Goal: Information Seeking & Learning: Learn about a topic

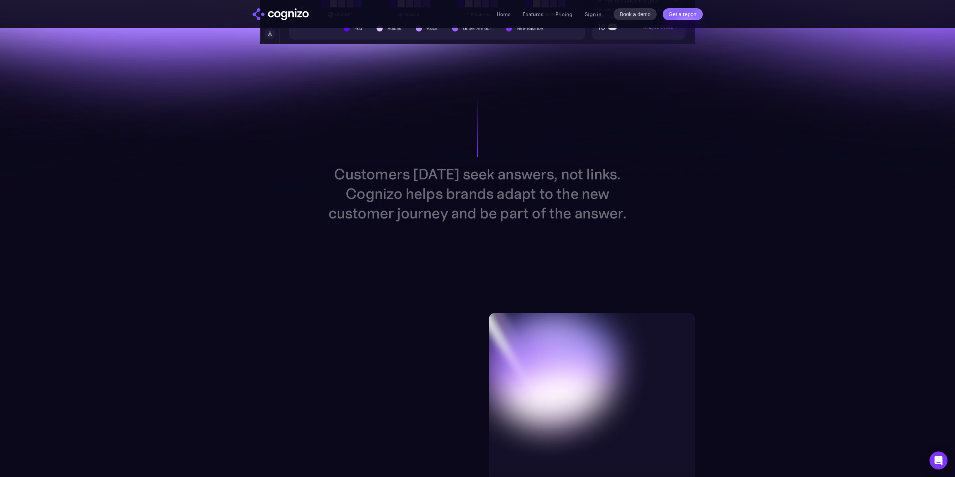
scroll to position [676, 0]
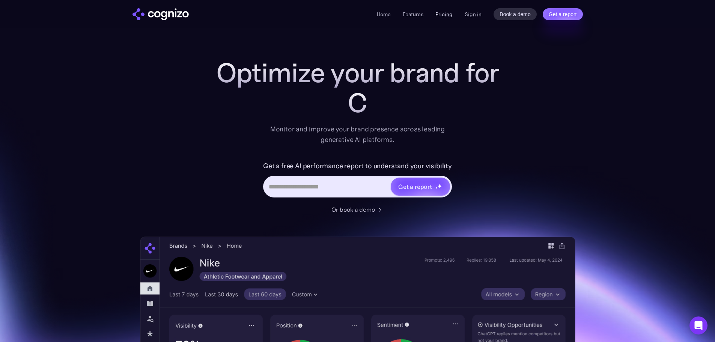
click at [450, 11] on link "Pricing" at bounding box center [443, 14] width 17 height 7
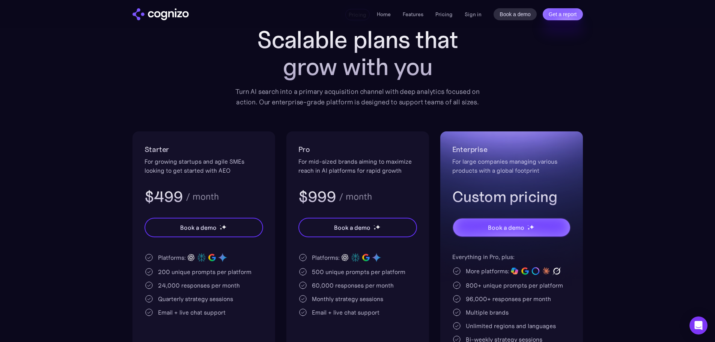
scroll to position [75, 0]
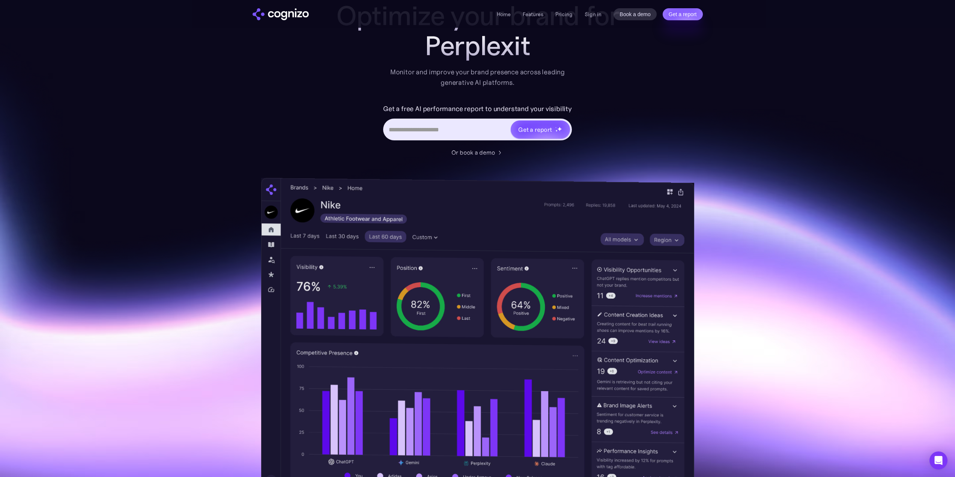
scroll to position [75, 0]
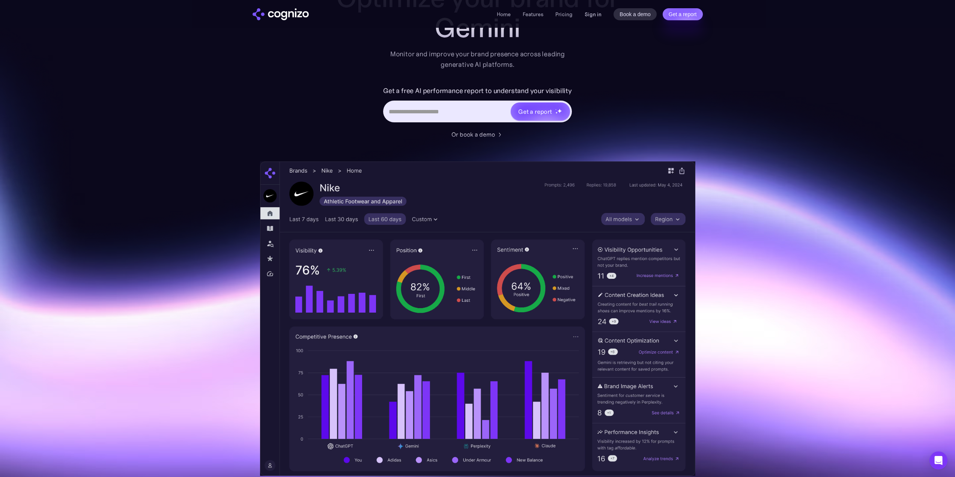
click at [598, 14] on link "Sign in" at bounding box center [593, 14] width 17 height 9
click at [560, 14] on link "Pricing" at bounding box center [564, 14] width 17 height 7
